Goal: Check status: Check status

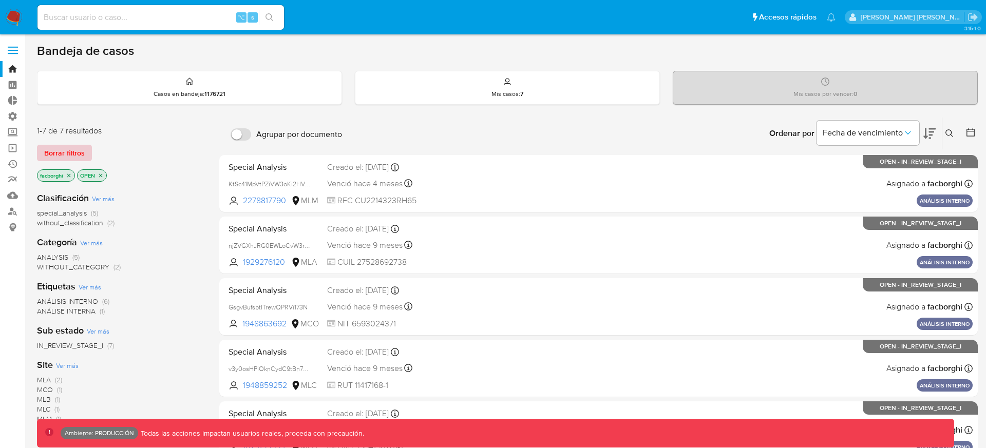
click at [85, 155] on button "Borrar filtros" at bounding box center [64, 153] width 55 height 16
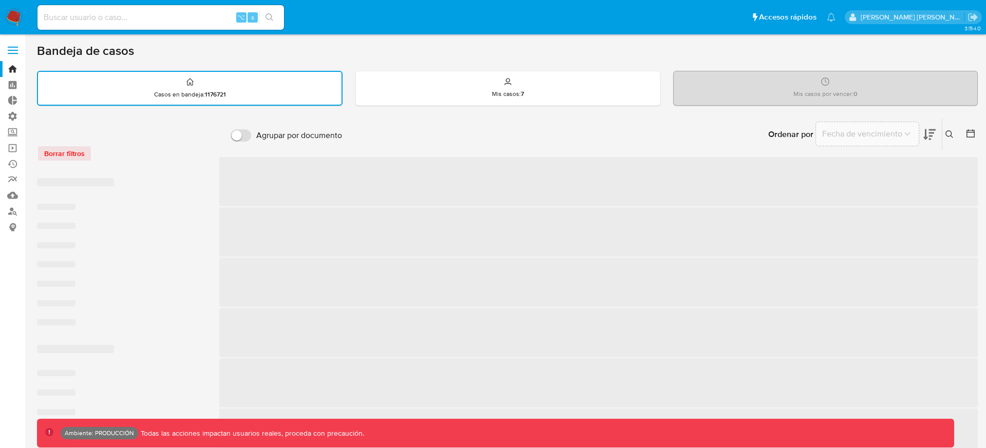
click at [162, 155] on div "Borrar filtros" at bounding box center [119, 153] width 164 height 16
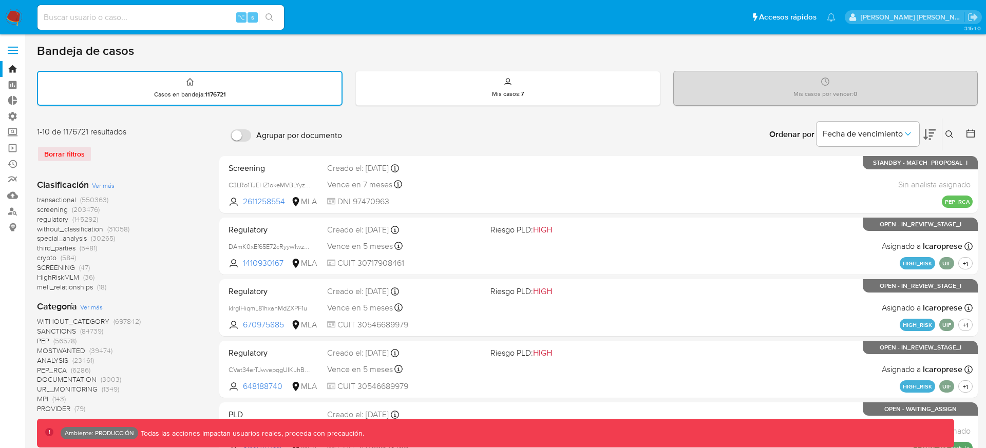
click at [63, 201] on span "transactional" at bounding box center [56, 200] width 39 height 10
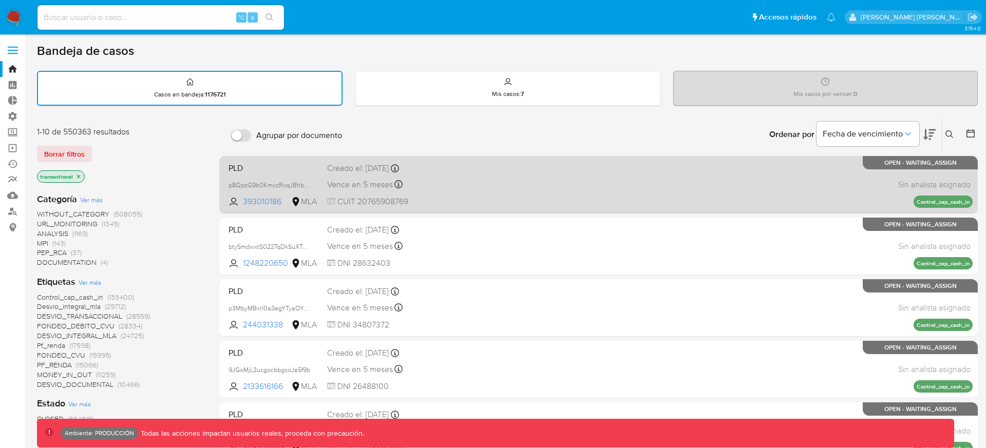
click at [512, 176] on div "PLD p8QpzG9b0KmxzRxqJBhbNdya 393010186 MLA Creado el: 26/06/2025 Creado el: 26/…" at bounding box center [599, 185] width 749 height 52
click at [460, 195] on div "PLD p8QpzG9b0KmxzRxqJBhbNdya 393010186 MLA Creado el: 26/06/2025 Creado el: 26/…" at bounding box center [599, 185] width 749 height 52
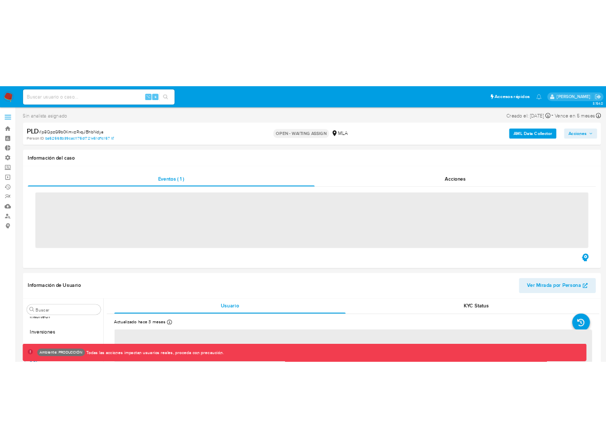
scroll to position [483, 0]
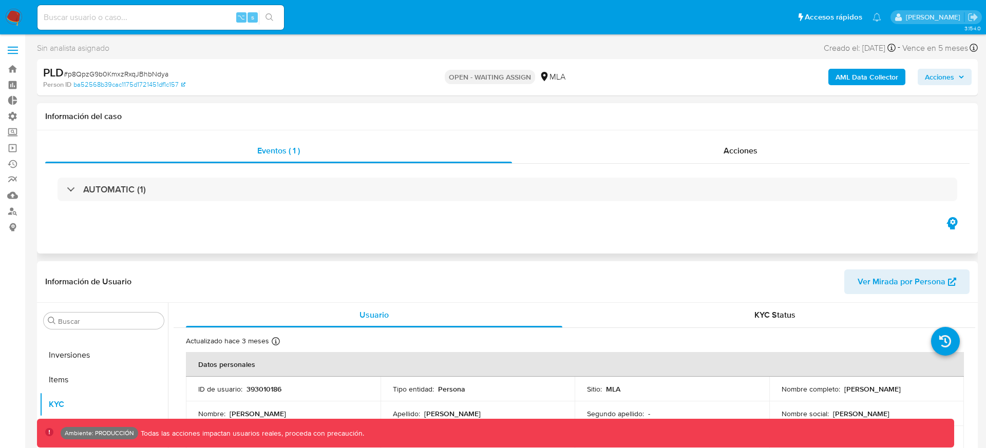
select select "10"
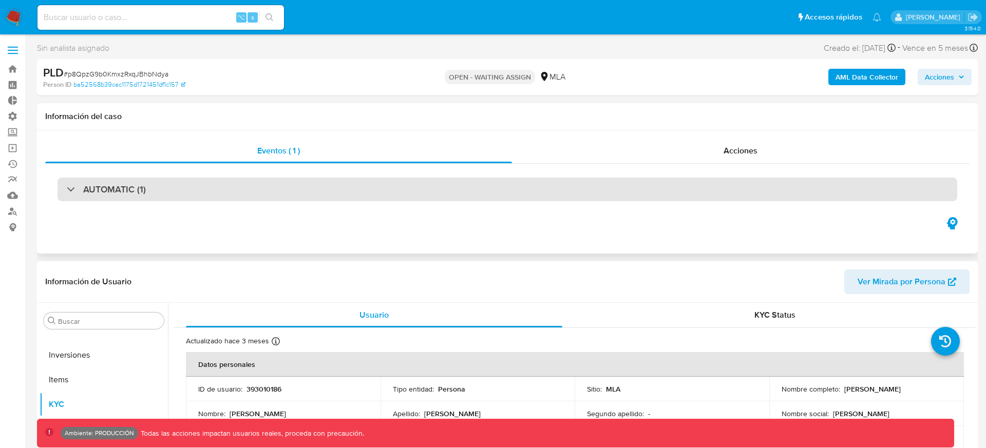
click at [619, 192] on div "AUTOMATIC (1)" at bounding box center [508, 190] width 900 height 24
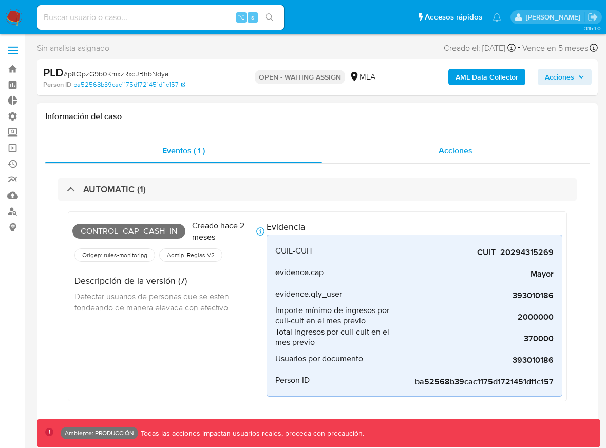
click at [376, 154] on div "Acciones" at bounding box center [456, 151] width 268 height 25
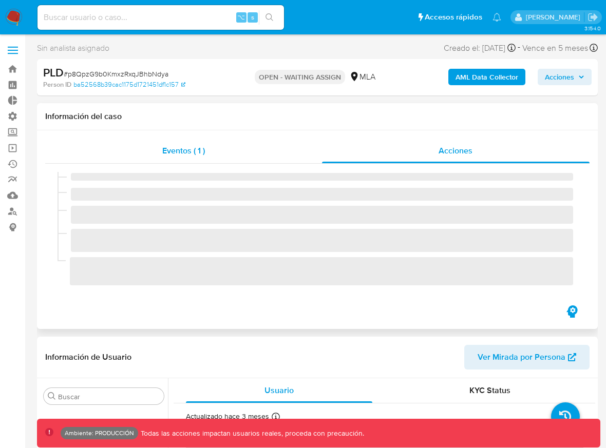
click at [272, 155] on div "Eventos ( 1 )" at bounding box center [183, 151] width 277 height 25
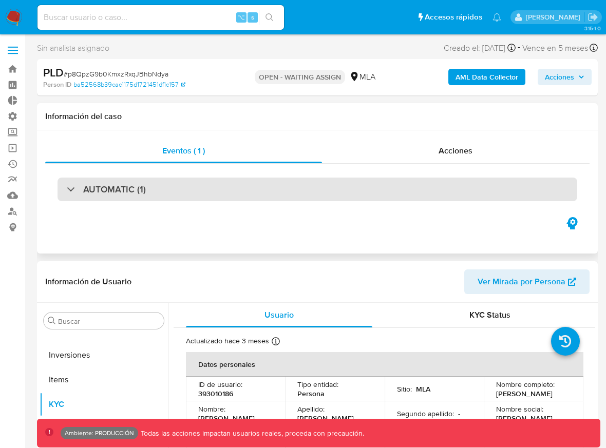
click at [411, 184] on div "AUTOMATIC (1)" at bounding box center [318, 190] width 520 height 24
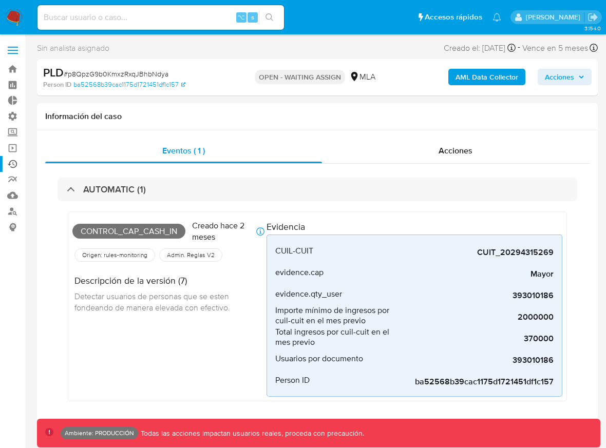
click at [12, 162] on link "Ejecuciones automáticas" at bounding box center [61, 164] width 122 height 16
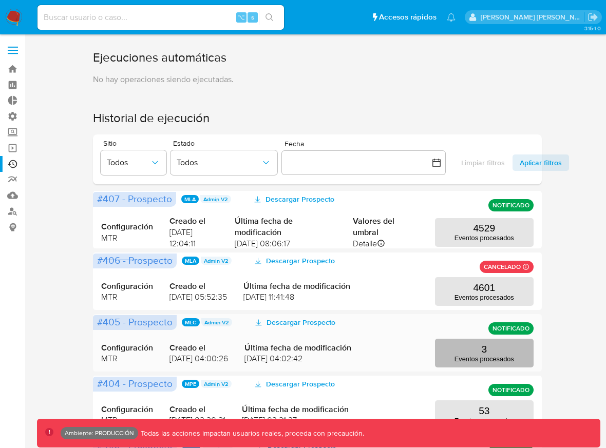
click at [493, 351] on button "3 Eventos procesados" at bounding box center [484, 353] width 99 height 29
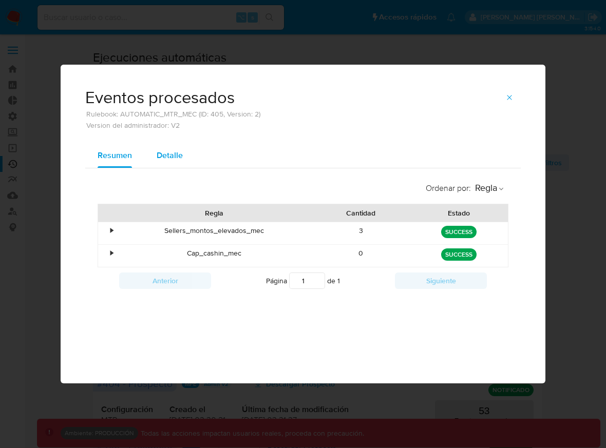
click at [168, 159] on span "Detalle" at bounding box center [170, 155] width 26 height 12
select select "10"
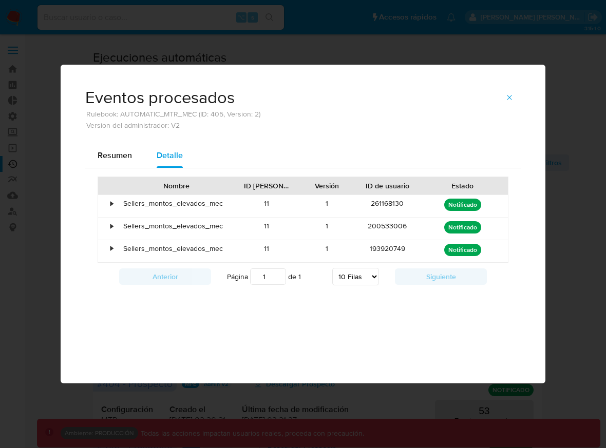
click at [112, 205] on div "•" at bounding box center [111, 204] width 3 height 10
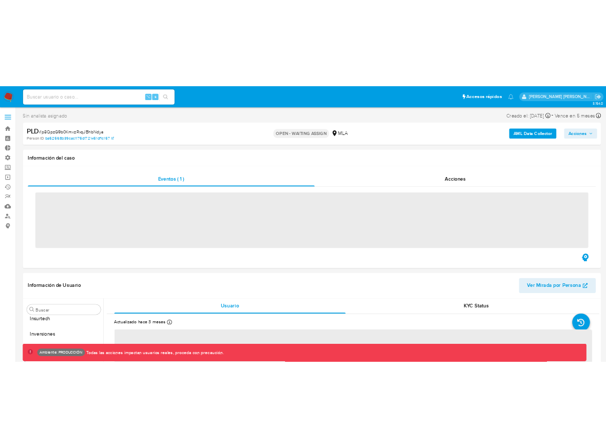
scroll to position [483, 0]
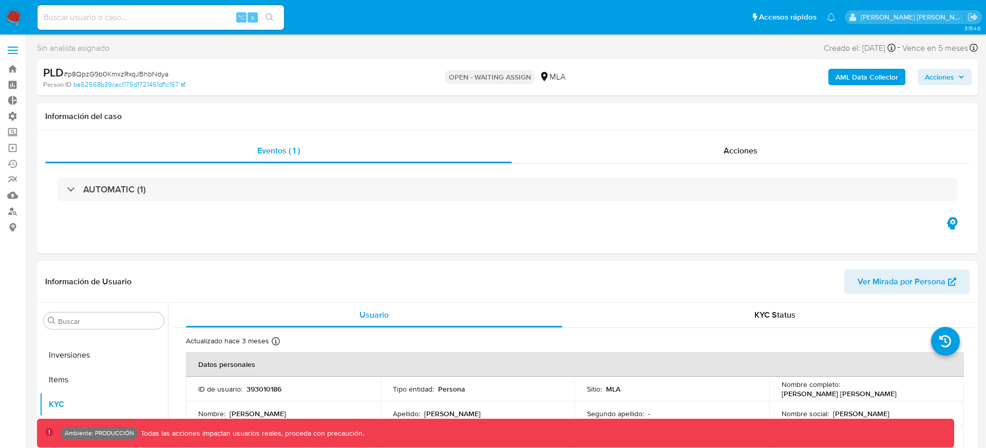
select select "10"
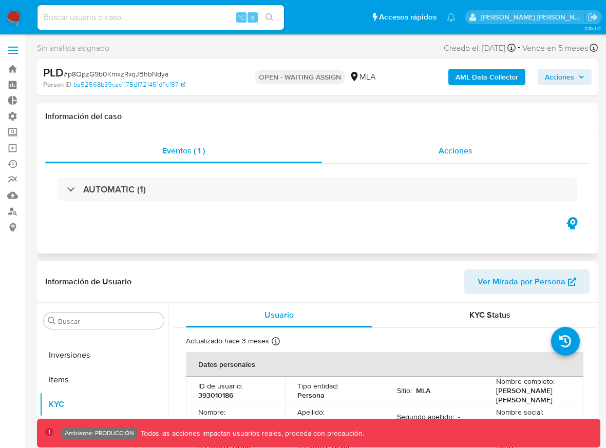
click at [474, 143] on div "Acciones" at bounding box center [456, 151] width 268 height 25
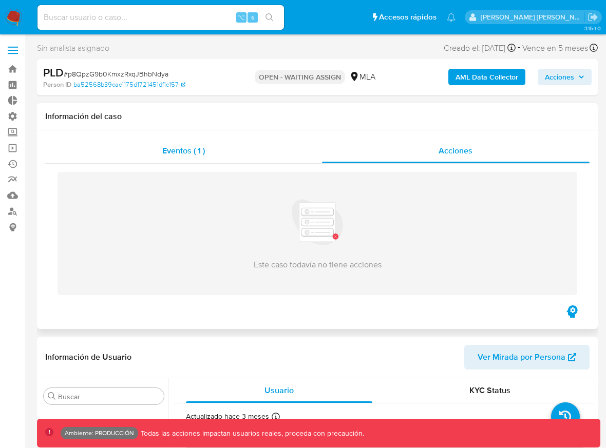
click at [263, 151] on div "Eventos ( 1 )" at bounding box center [183, 151] width 277 height 25
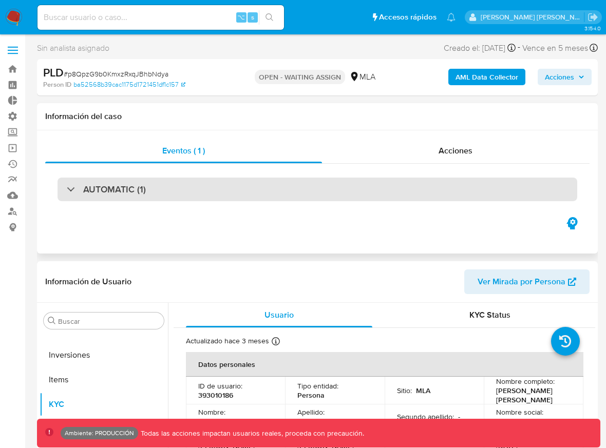
click at [420, 191] on div "AUTOMATIC (1)" at bounding box center [318, 190] width 520 height 24
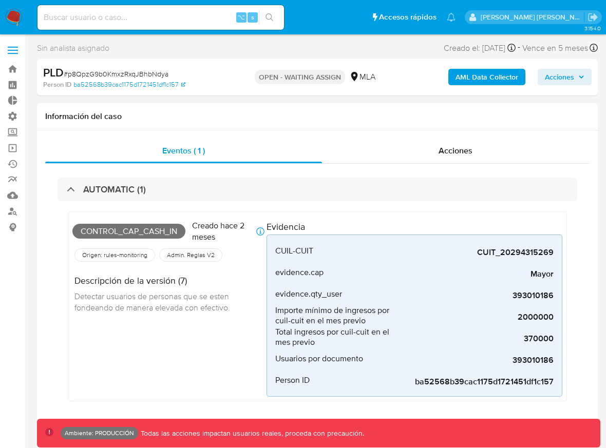
scroll to position [31, 0]
